Goal: Task Accomplishment & Management: Use online tool/utility

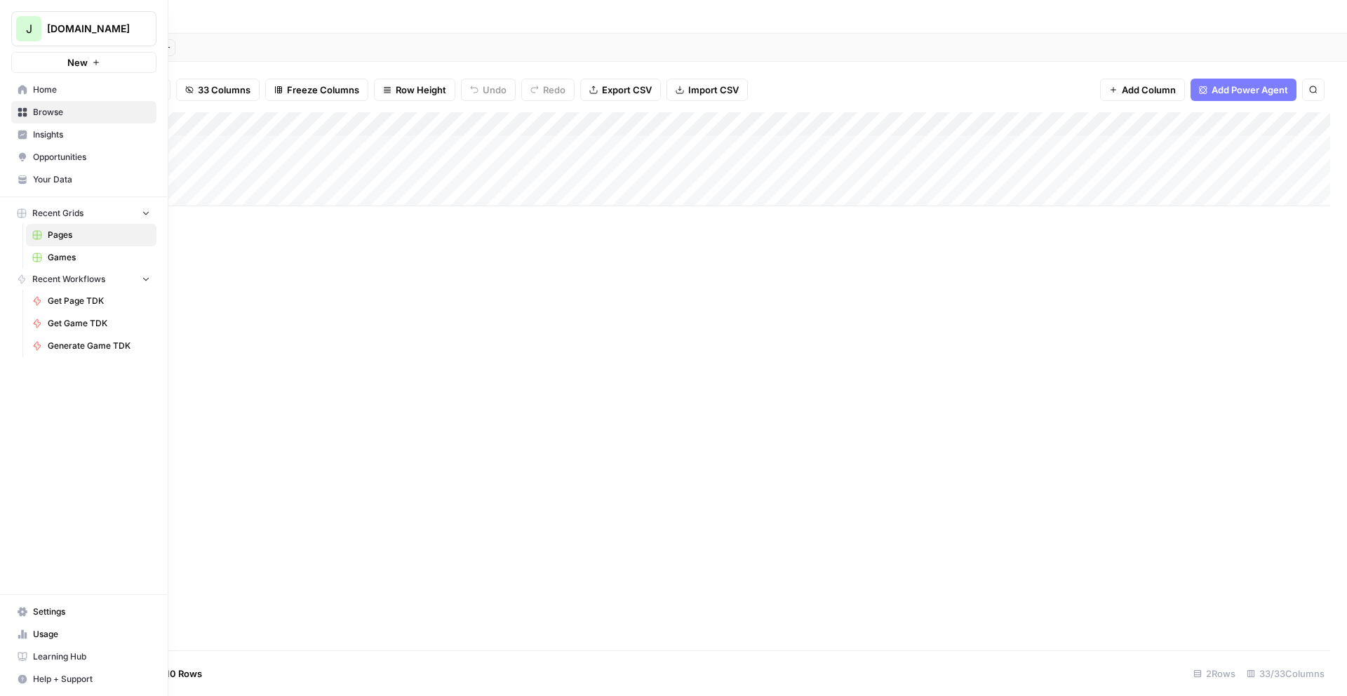
click at [49, 251] on span "Games" at bounding box center [99, 257] width 102 height 13
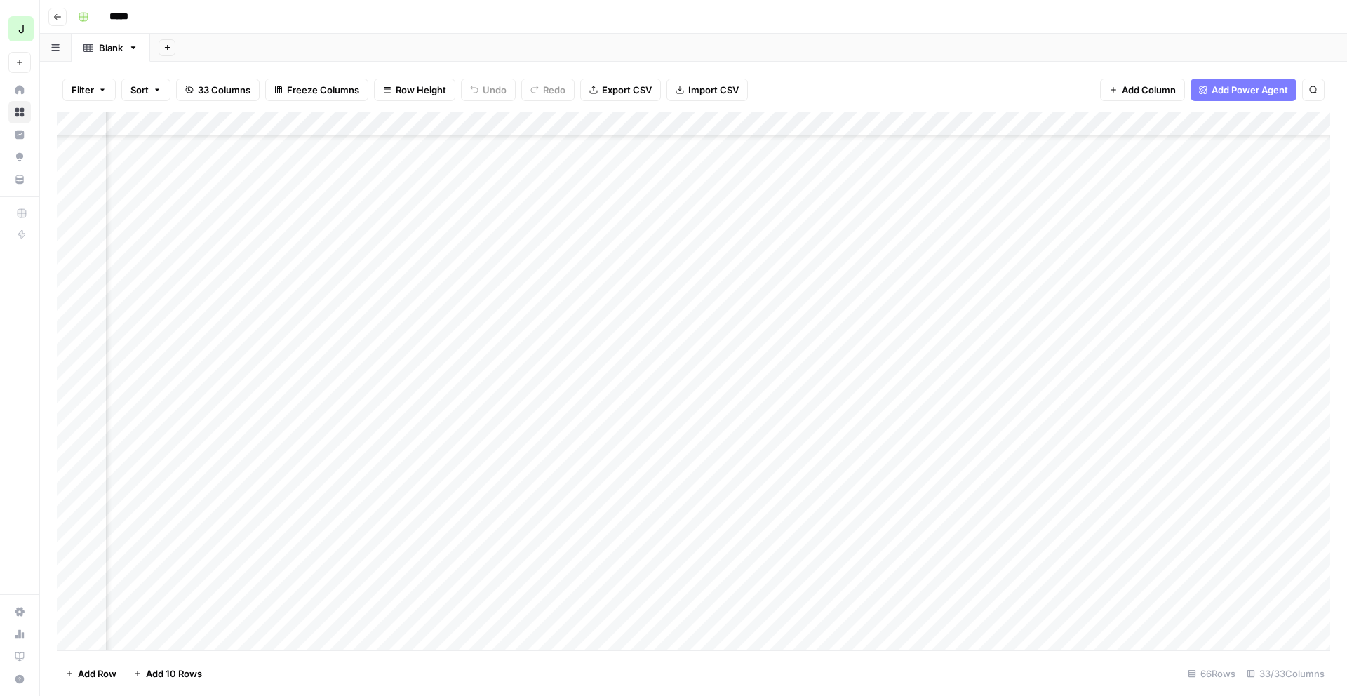
scroll to position [1083, 1170]
click at [1182, 613] on div "Add Column" at bounding box center [693, 381] width 1273 height 538
click at [1146, 613] on div "Add Column" at bounding box center [693, 381] width 1273 height 538
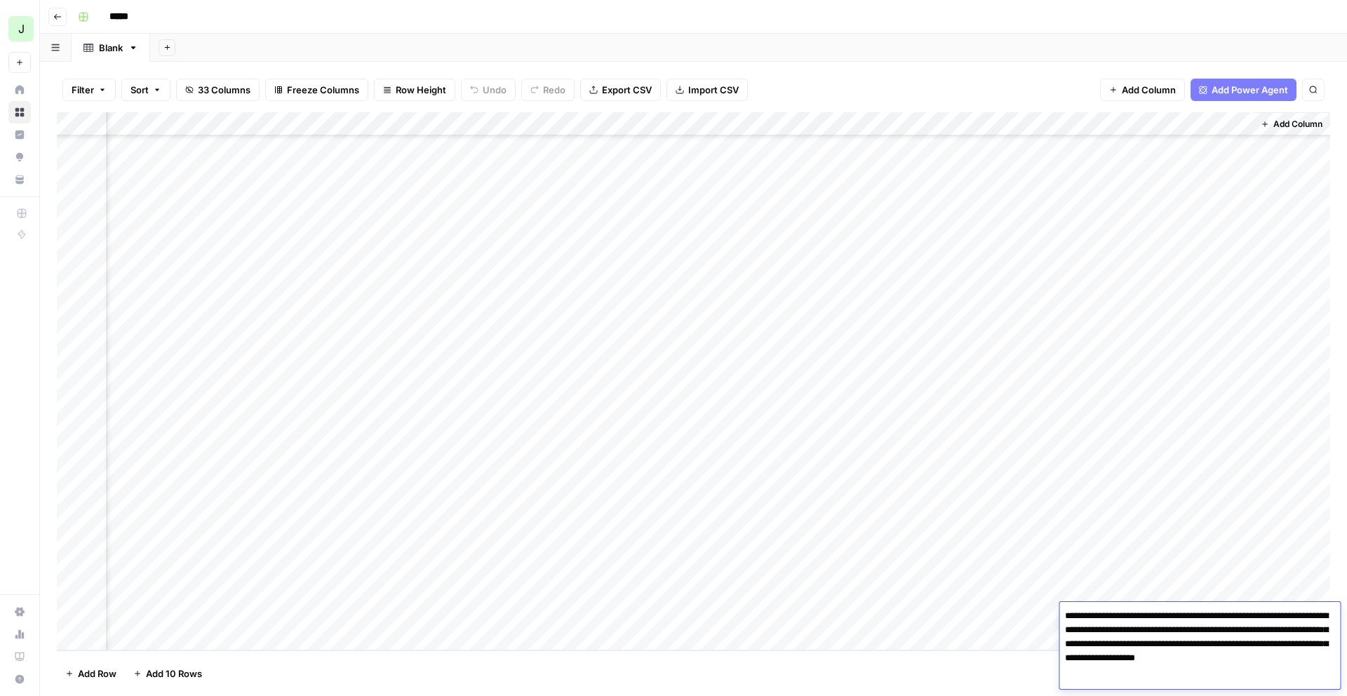
scroll to position [7, 0]
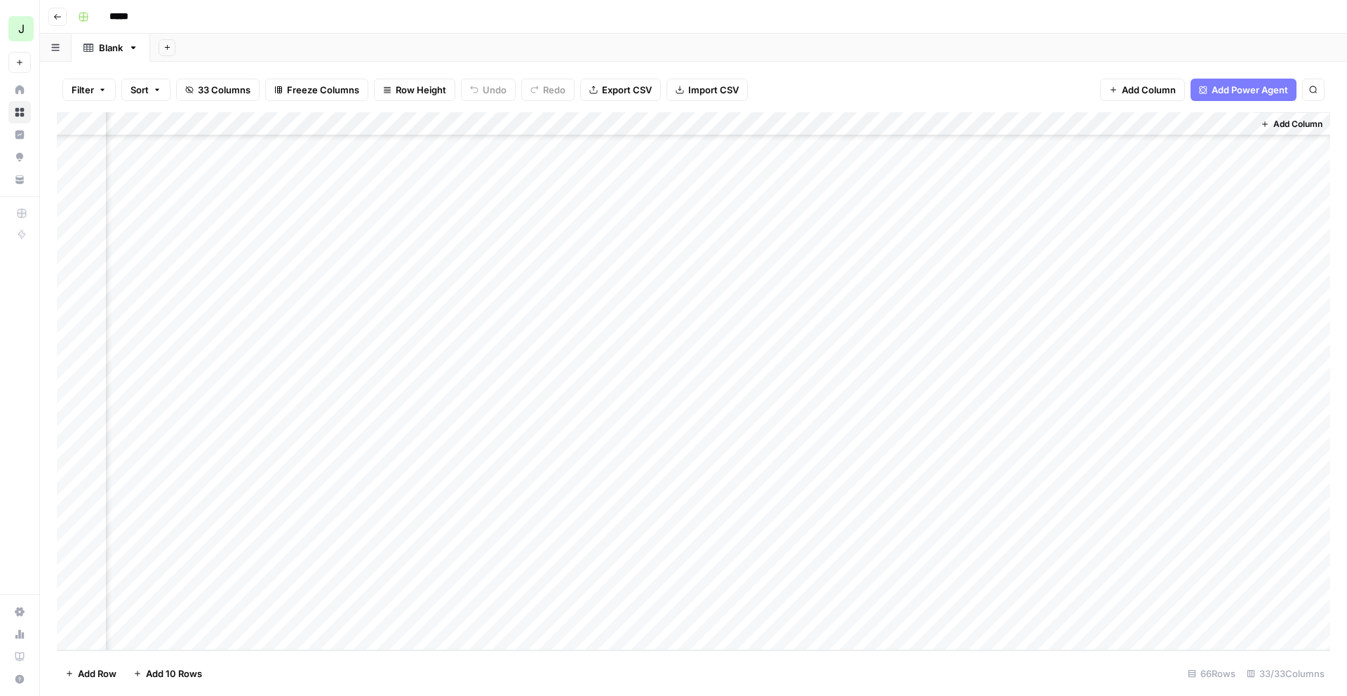
click at [959, 650] on div "Add Column" at bounding box center [693, 381] width 1273 height 538
click at [228, 594] on div "Add Column" at bounding box center [693, 381] width 1273 height 538
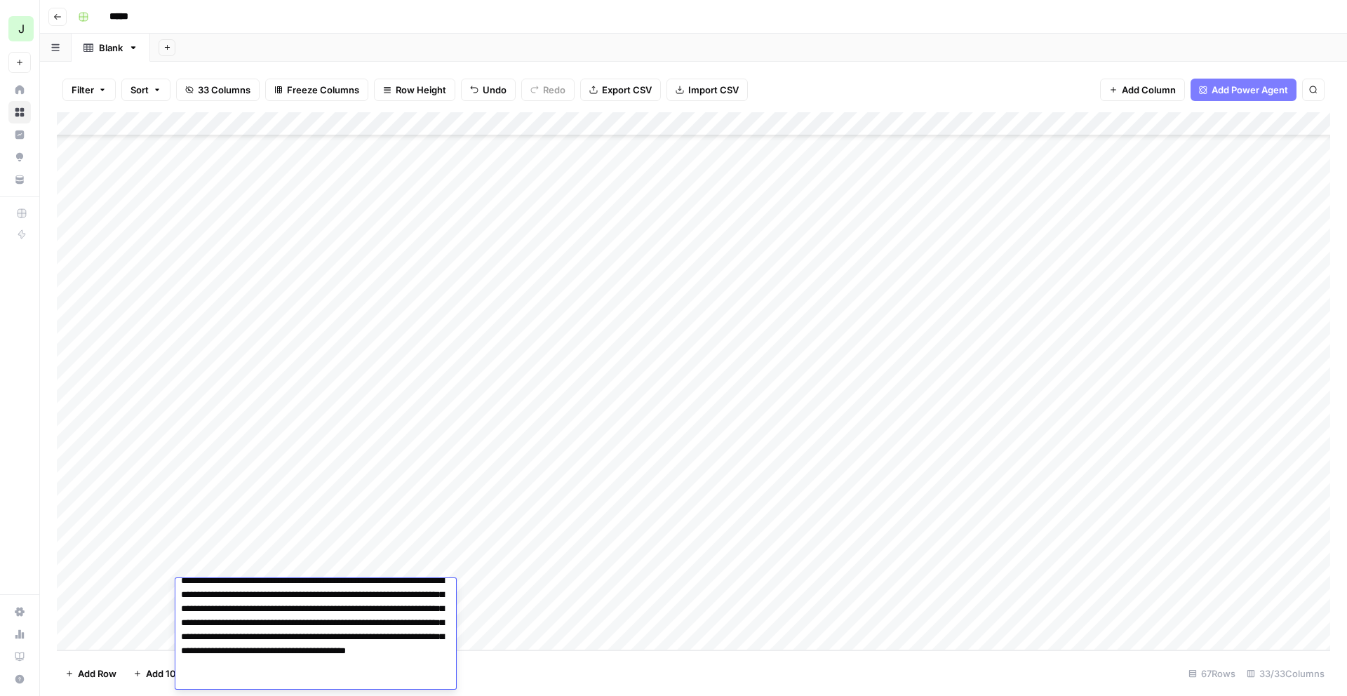
scroll to position [0, 0]
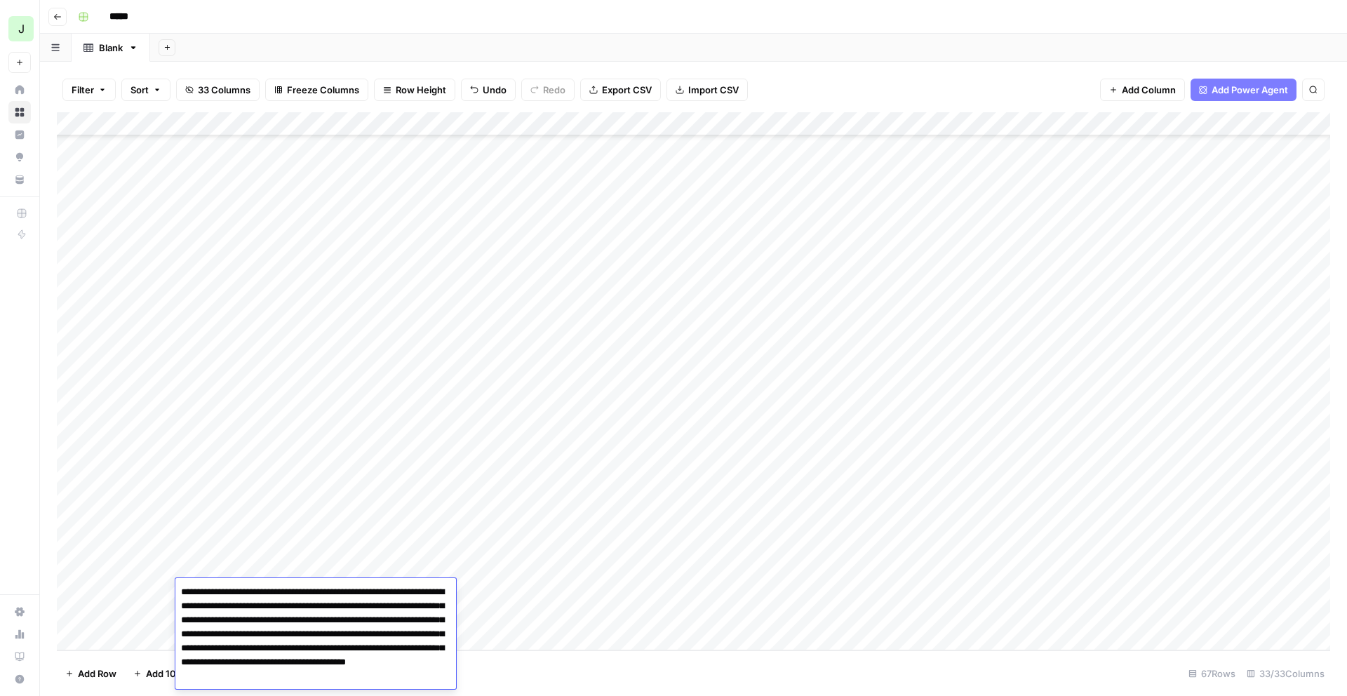
click at [620, 665] on footer "Add Row Add 10 Rows 67 Rows 33/33 Columns" at bounding box center [693, 673] width 1273 height 46
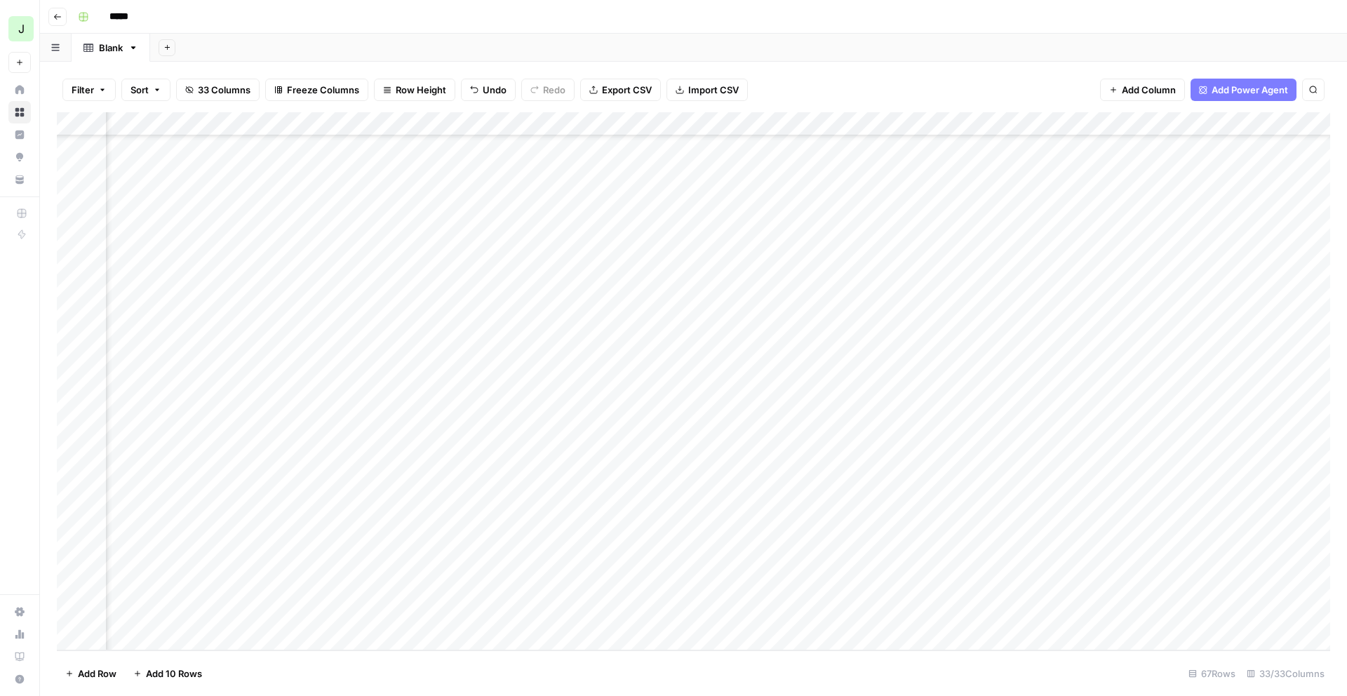
scroll to position [1106, 1170]
click at [1157, 596] on div "Add Column" at bounding box center [693, 381] width 1273 height 538
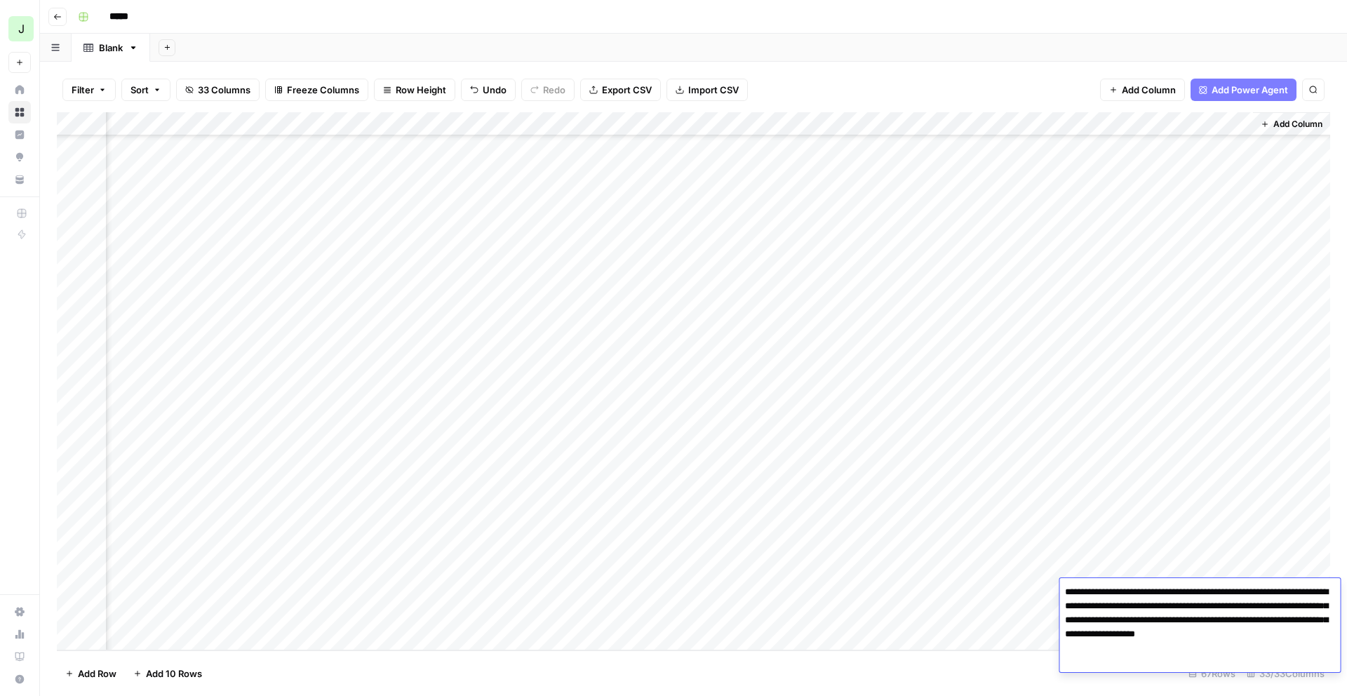
drag, startPoint x: 1213, startPoint y: 593, endPoint x: 1256, endPoint y: 596, distance: 42.9
click at [1256, 596] on textarea "**********" at bounding box center [1199, 627] width 281 height 90
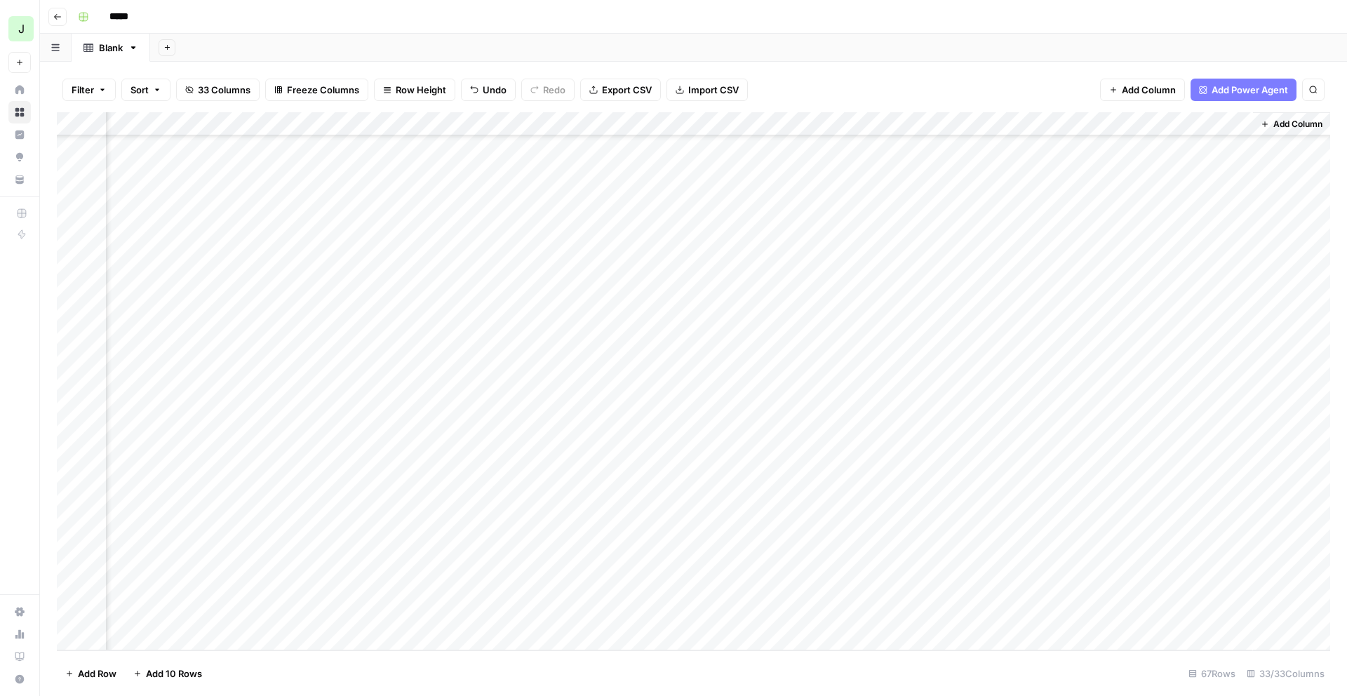
click at [1151, 396] on div "Add Column" at bounding box center [693, 381] width 1273 height 538
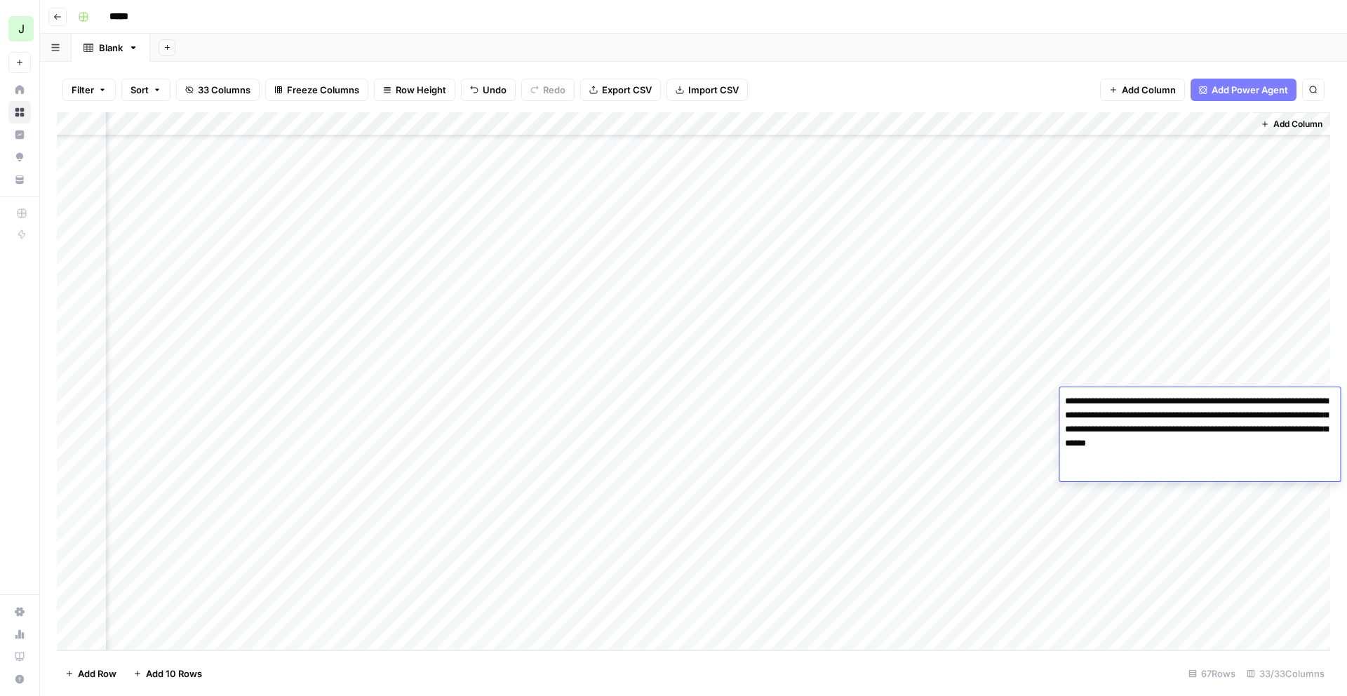
click at [1131, 254] on div "Add Column" at bounding box center [693, 381] width 1273 height 538
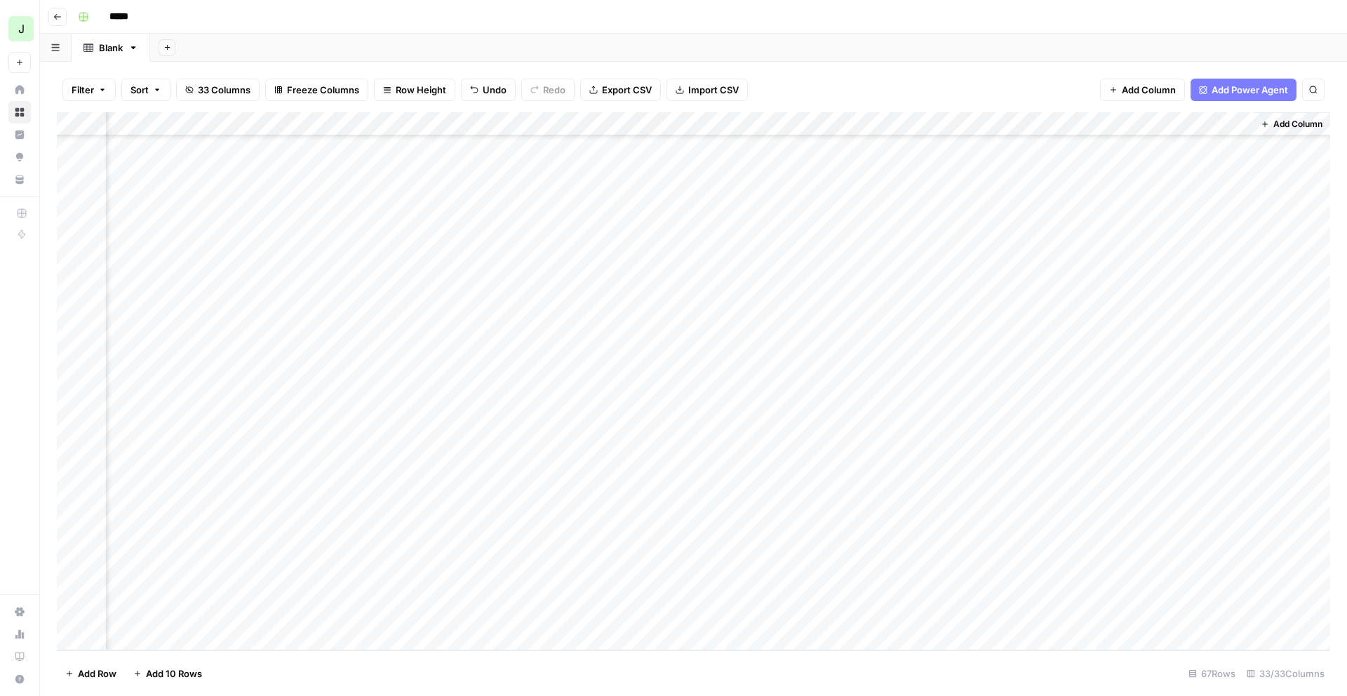
click at [1131, 254] on div "Add Column" at bounding box center [693, 381] width 1273 height 538
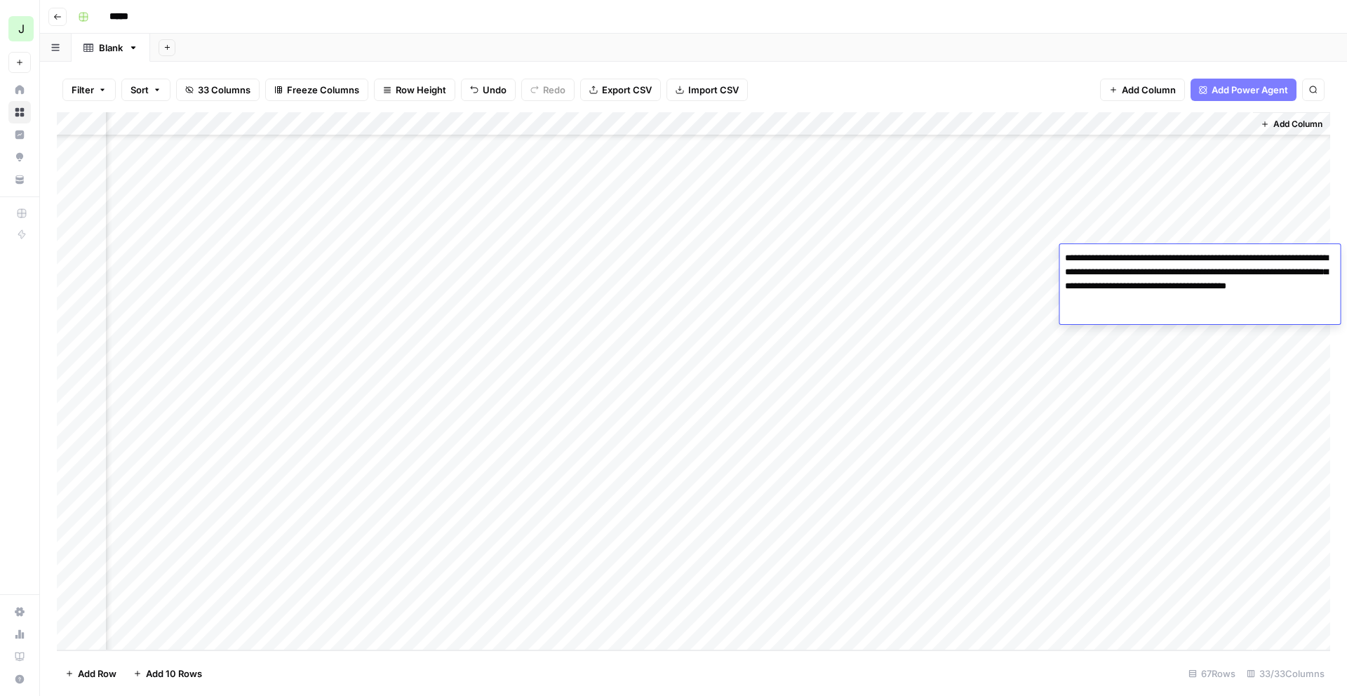
drag, startPoint x: 1187, startPoint y: 258, endPoint x: 1206, endPoint y: 290, distance: 36.8
click at [1202, 288] on textarea "**********" at bounding box center [1199, 286] width 281 height 76
drag, startPoint x: 1223, startPoint y: 295, endPoint x: 1263, endPoint y: 305, distance: 41.0
click at [1226, 295] on textarea "**********" at bounding box center [1199, 286] width 281 height 76
drag, startPoint x: 1138, startPoint y: 274, endPoint x: 1096, endPoint y: 263, distance: 43.6
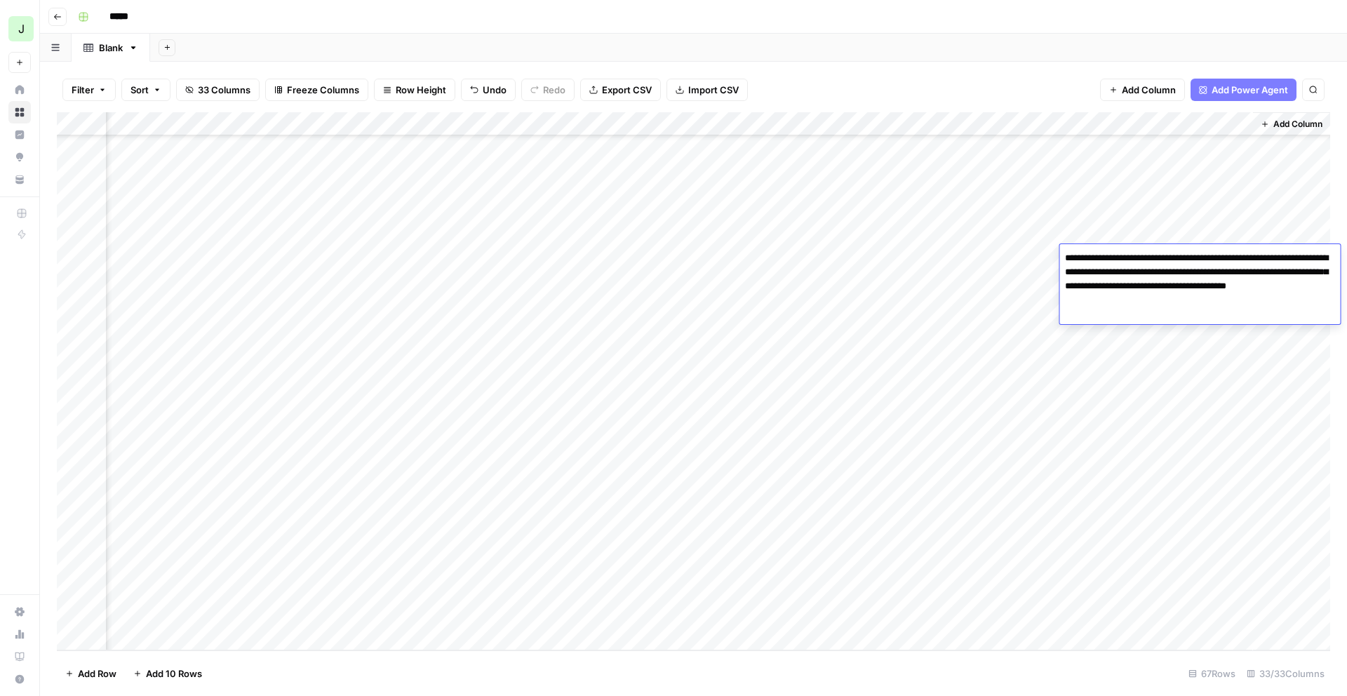
click at [1099, 265] on textarea "**********" at bounding box center [1199, 286] width 281 height 76
drag, startPoint x: 1096, startPoint y: 263, endPoint x: 791, endPoint y: 262, distance: 305.2
click at [1095, 263] on textarea "**********" at bounding box center [1199, 286] width 281 height 76
click at [664, 308] on div "Add Column" at bounding box center [693, 381] width 1273 height 538
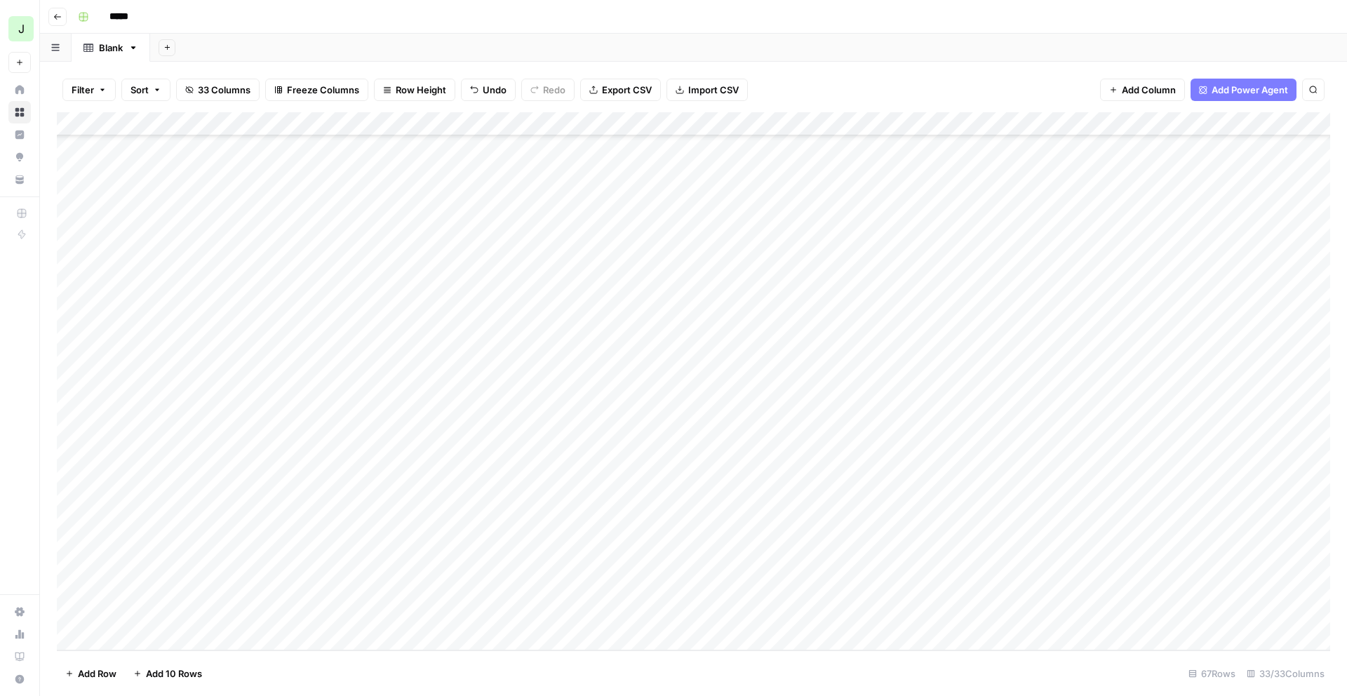
click at [76, 615] on div "Add Column" at bounding box center [693, 381] width 1273 height 538
click at [102, 676] on span "Delete 1 Row" at bounding box center [93, 674] width 56 height 14
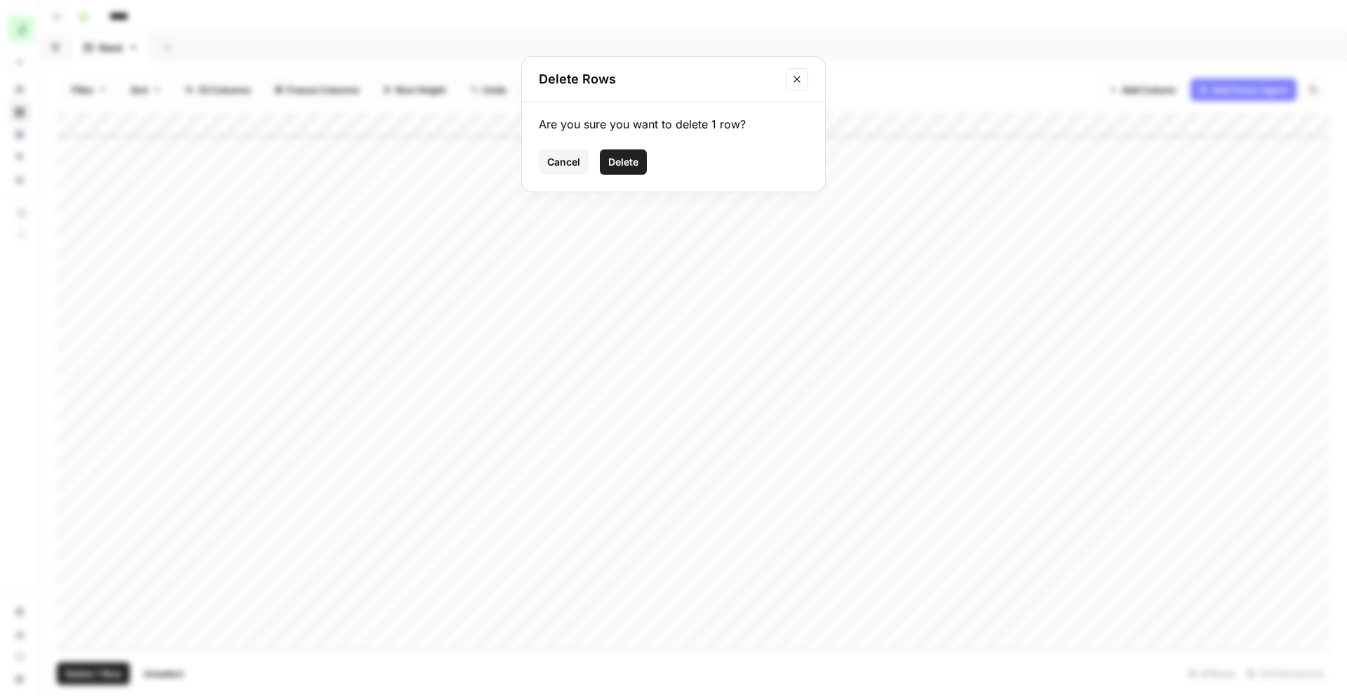
click at [622, 162] on span "Delete" at bounding box center [623, 162] width 30 height 14
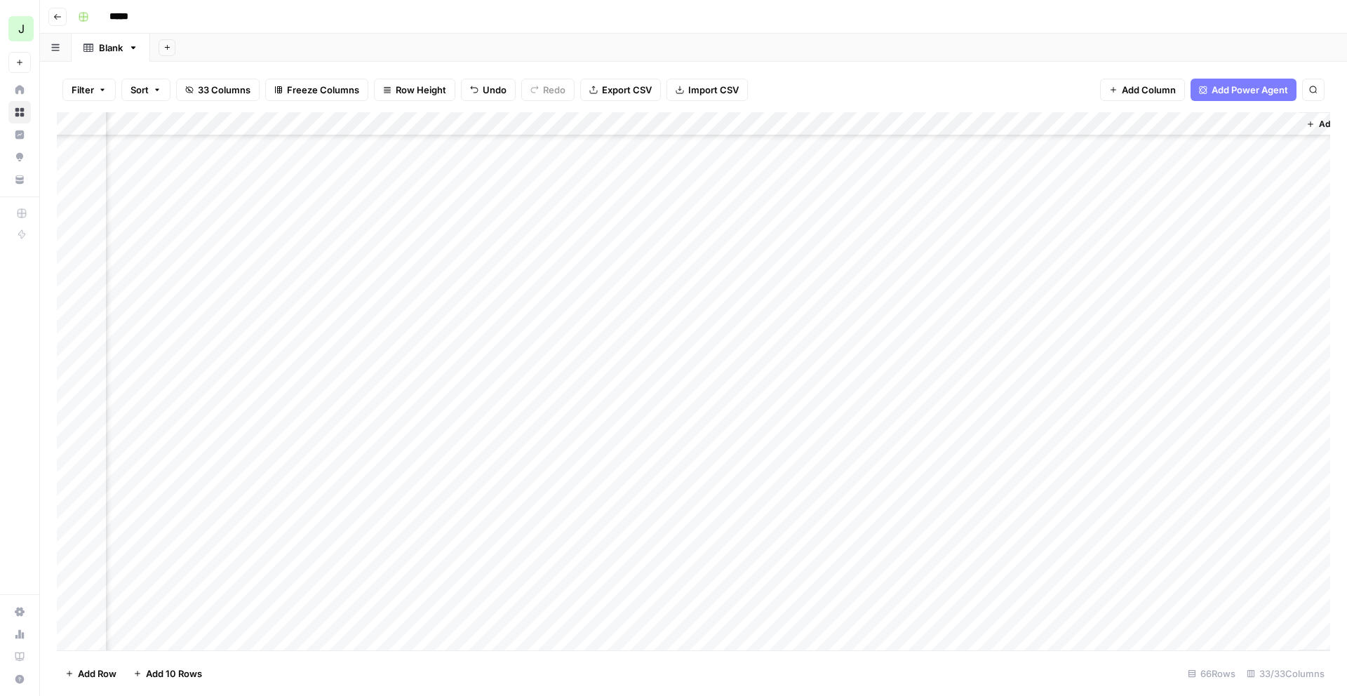
scroll to position [98, 1170]
click at [1068, 150] on div "Add Column" at bounding box center [693, 381] width 1273 height 538
click at [1305, 288] on div "Add Column" at bounding box center [1291, 381] width 77 height 538
